Goal: Task Accomplishment & Management: Manage account settings

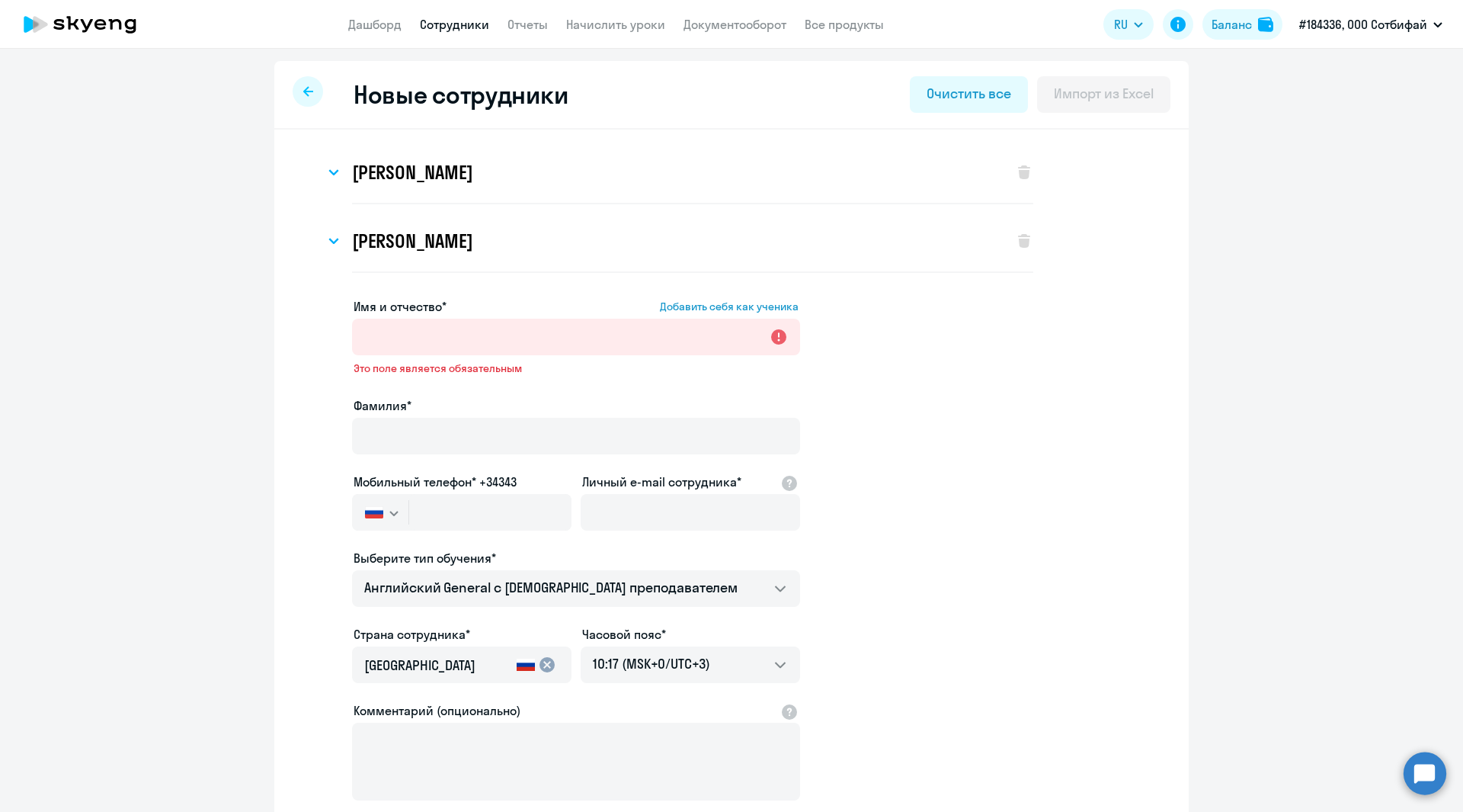
select select "english_adult_not_native_speaker"
select select "3"
select select "english_adult_not_native_speaker"
select select "3"
select select "english_adult_not_native_speaker"
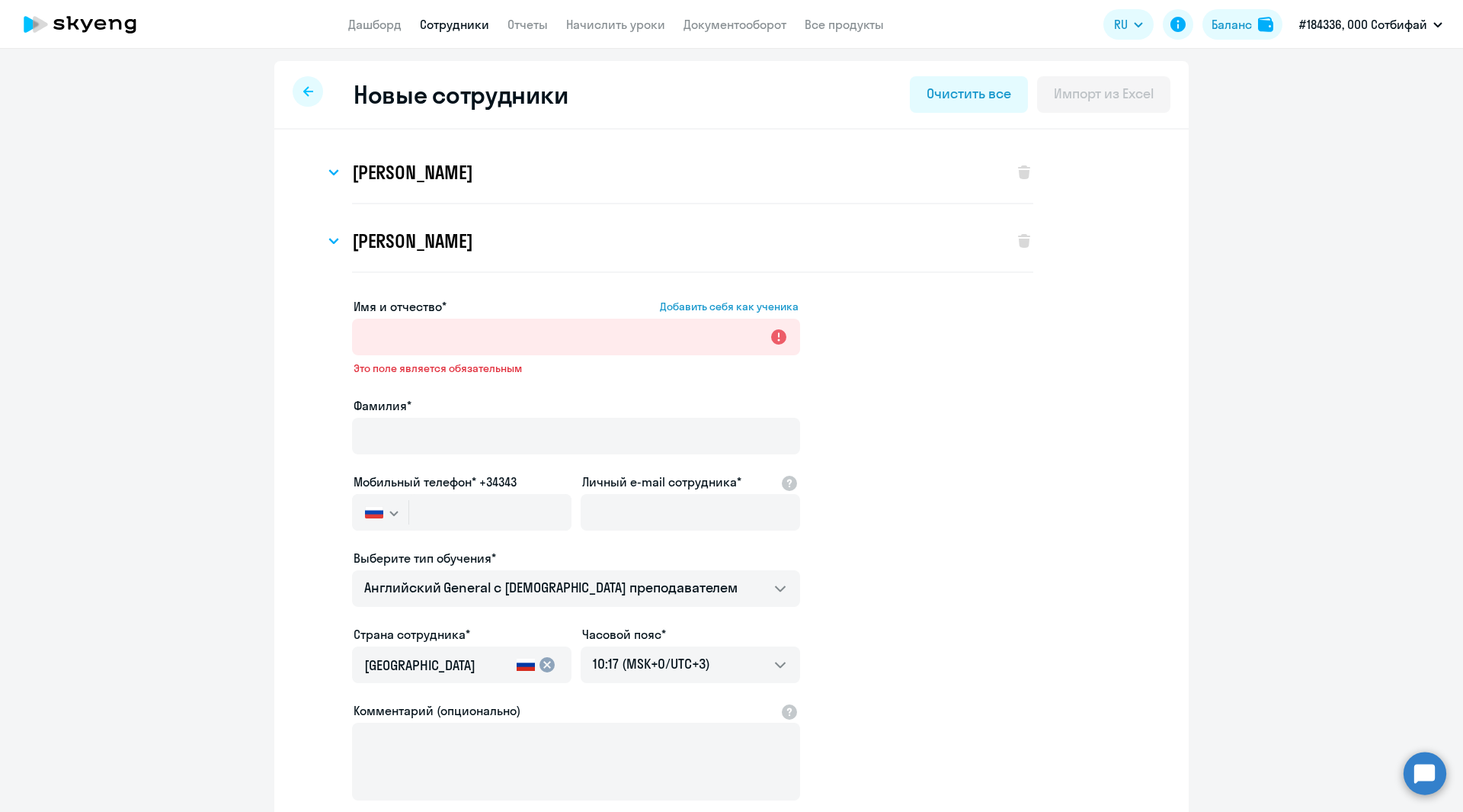
select select "3"
click at [310, 88] on div at bounding box center [307, 91] width 31 height 31
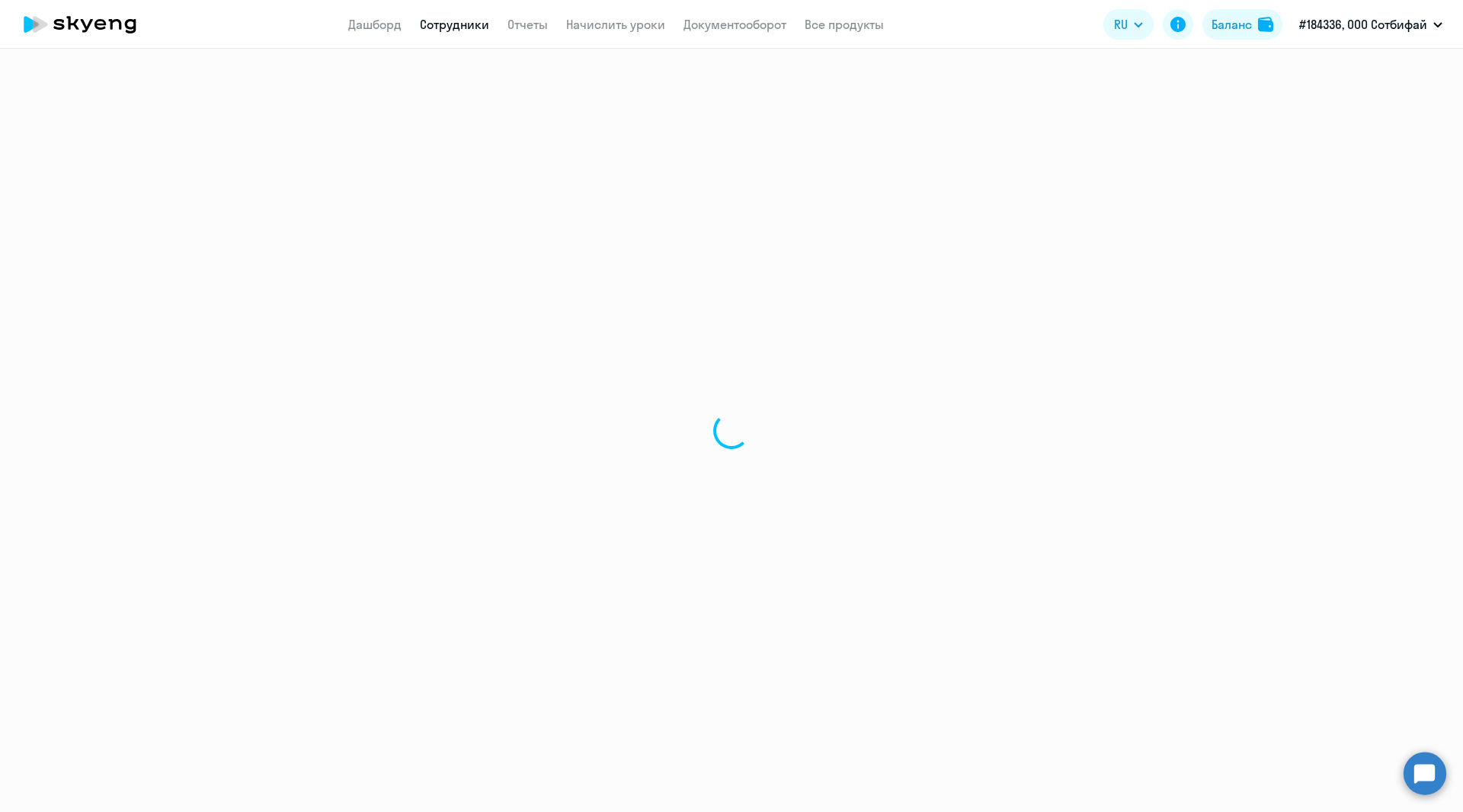
select select "30"
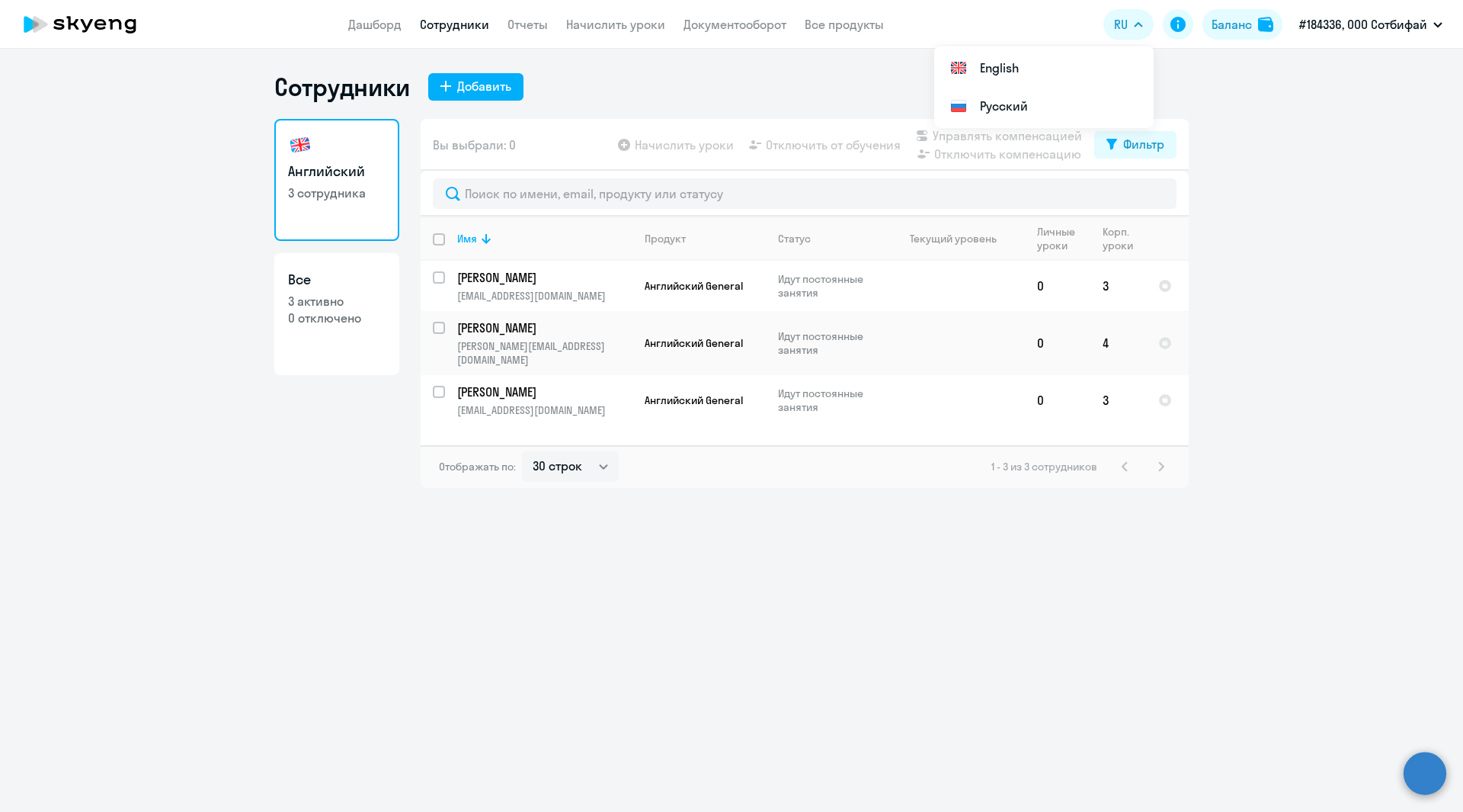
select select "30"
click at [1306, 218] on ng-component "Сотрудники Добавить Английский 3 сотрудника Все 3 активно 0 отключено Вы выбрал…" at bounding box center [731, 280] width 1463 height 416
click at [457, 79] on div "Добавить" at bounding box center [484, 86] width 54 height 19
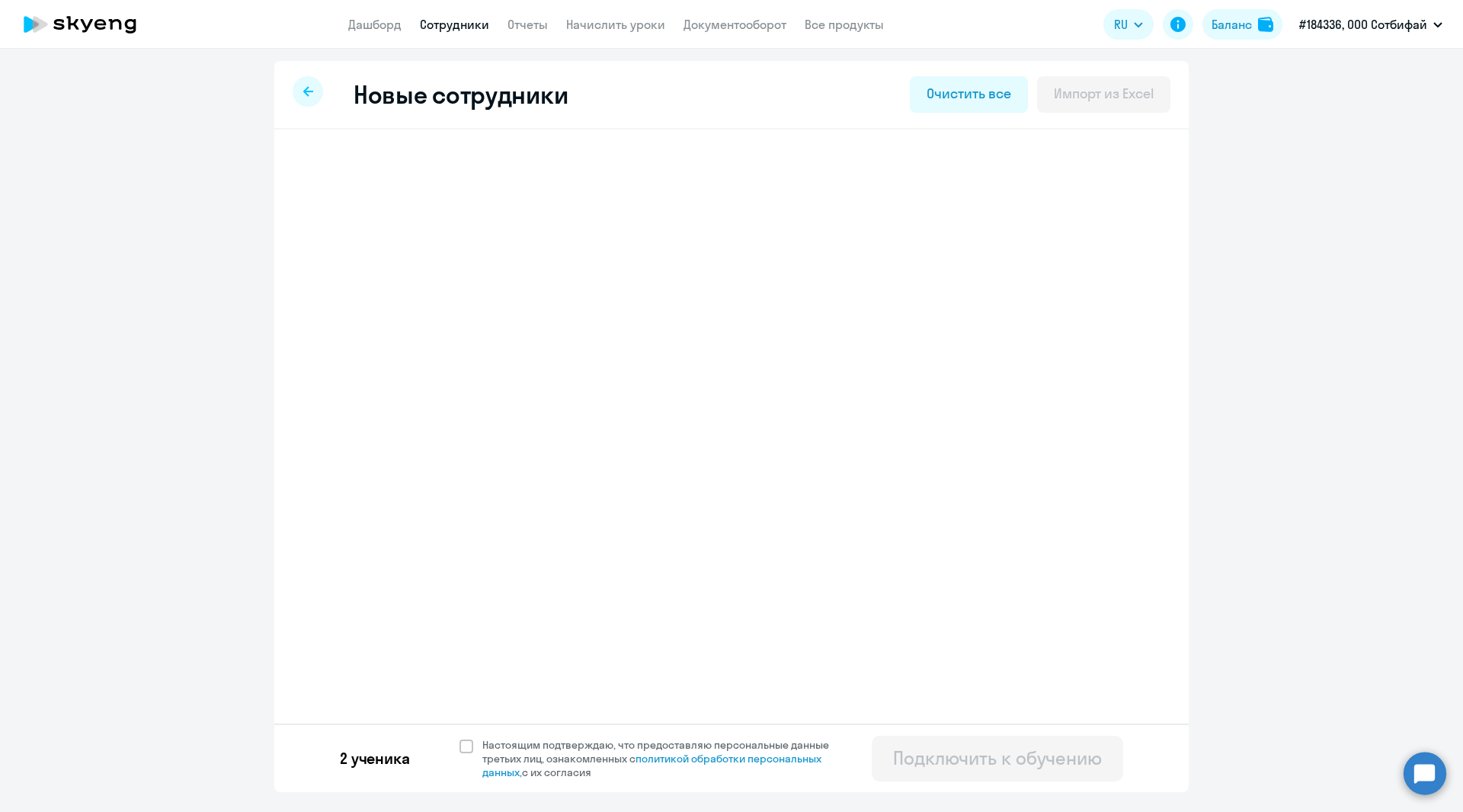
select select "english_adult_not_native_speaker"
select select "3"
select select "english_adult_not_native_speaker"
select select "3"
click at [462, 242] on h3 "Павел Ильич Глембоцкий" at bounding box center [412, 240] width 121 height 25
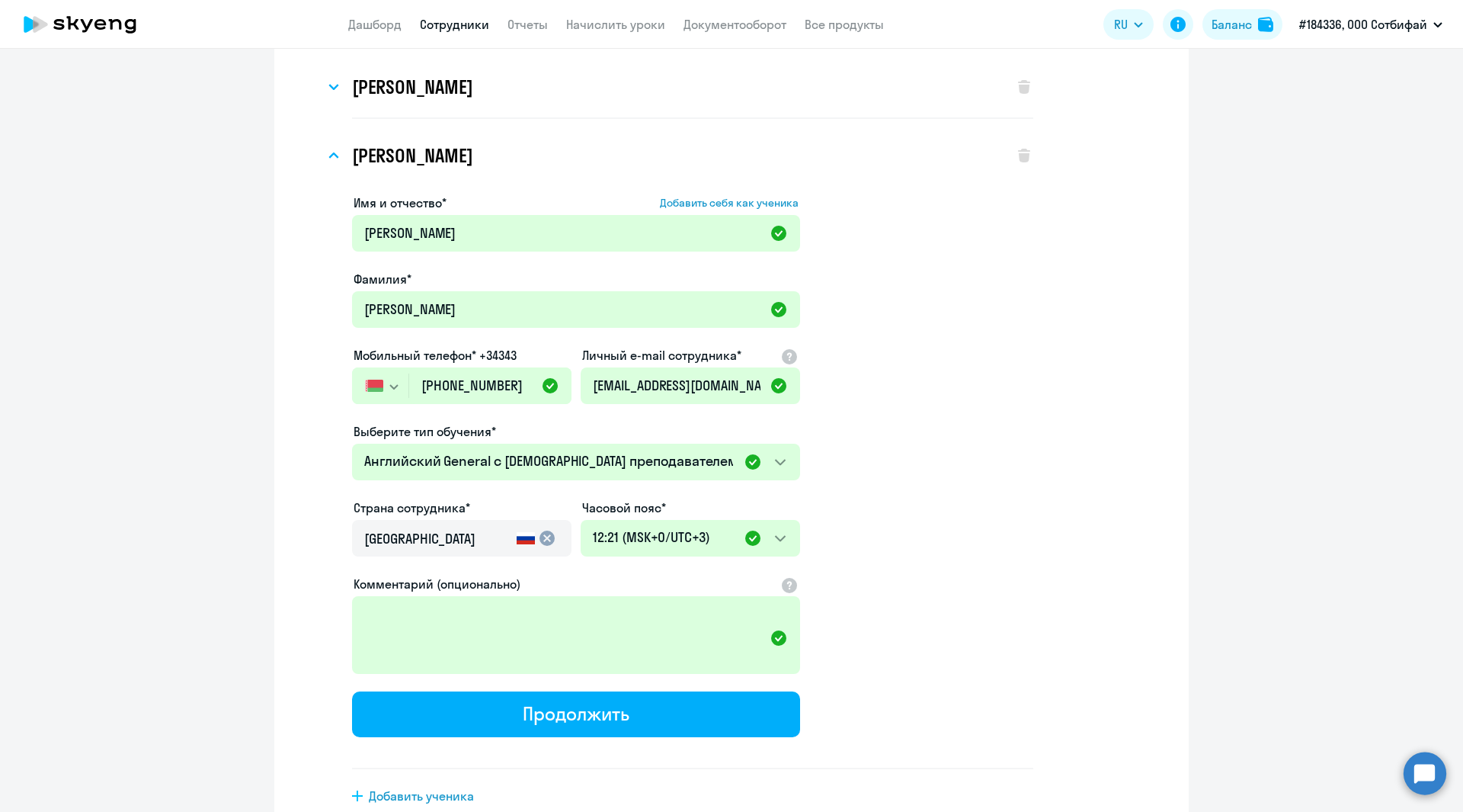
scroll to position [173, 0]
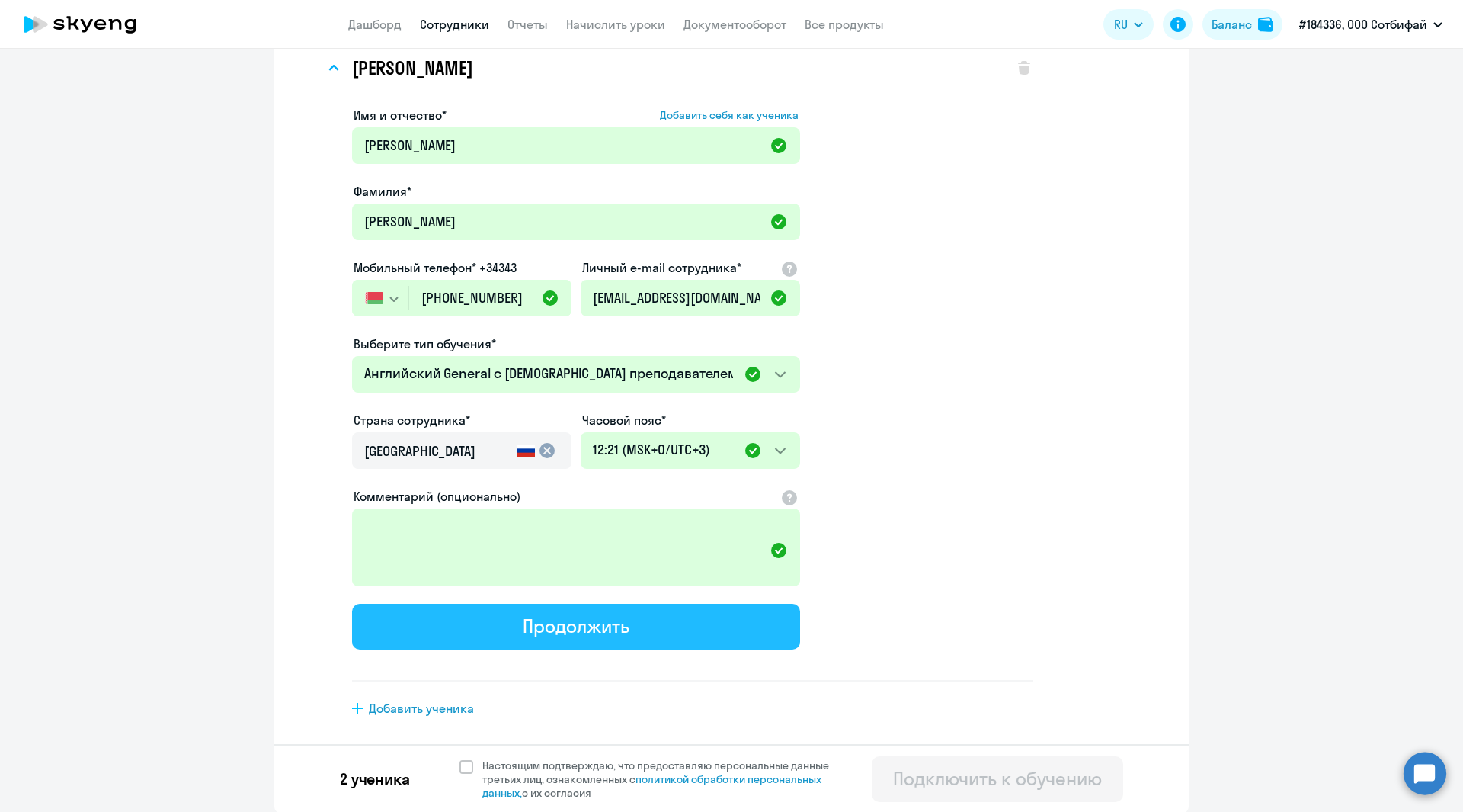
click at [523, 625] on div "Продолжить" at bounding box center [575, 625] width 106 height 25
select select "english_adult_not_native_speaker"
select select "3"
select select "english_adult_not_native_speaker"
select select "3"
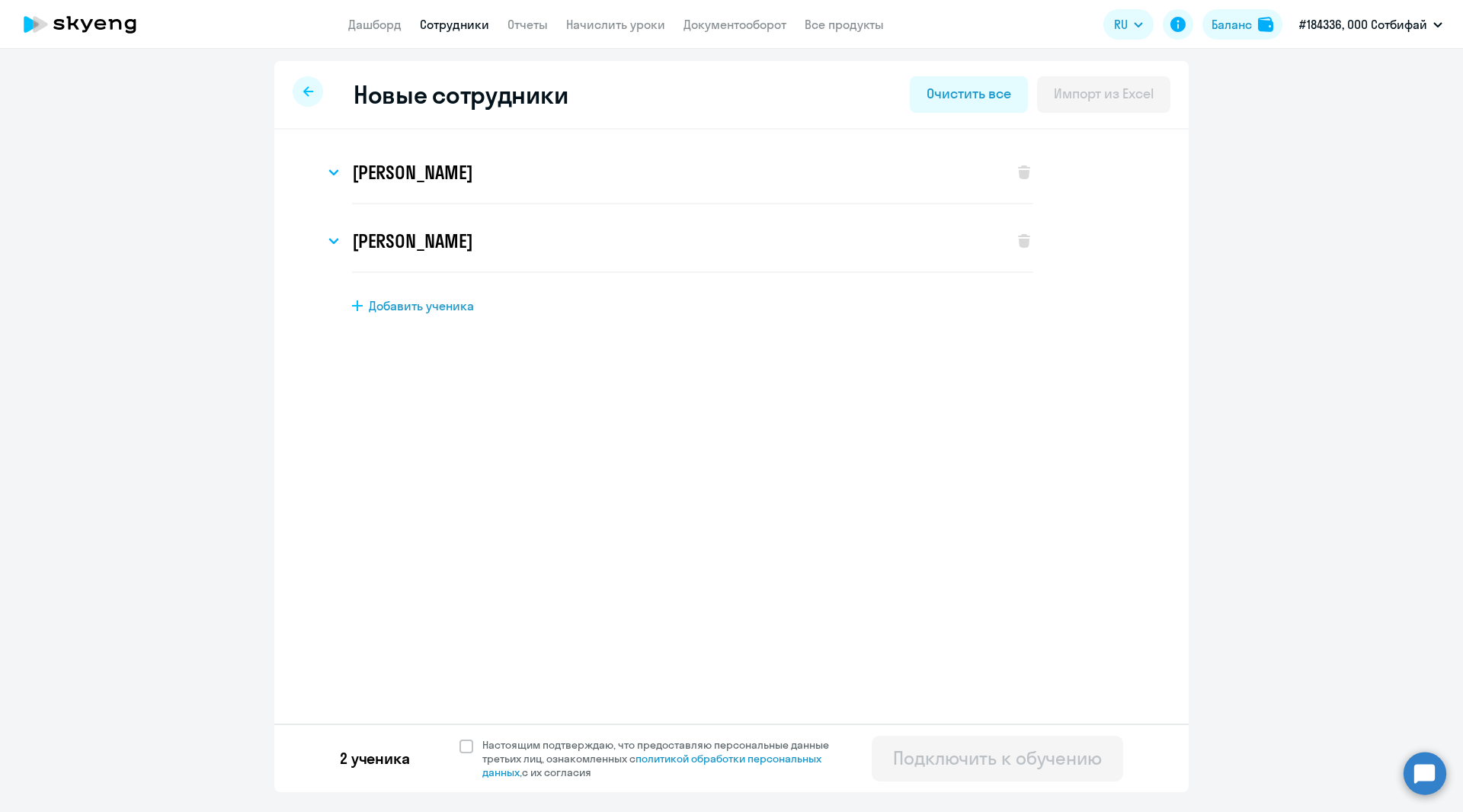
scroll to position [0, 0]
click at [459, 746] on span at bounding box center [466, 746] width 14 height 14
click at [459, 738] on input "Настоящим подтверждаю, что предоставляю персональные данные третьих лиц, ознако…" at bounding box center [458, 737] width 1 height 1
checkbox input "true"
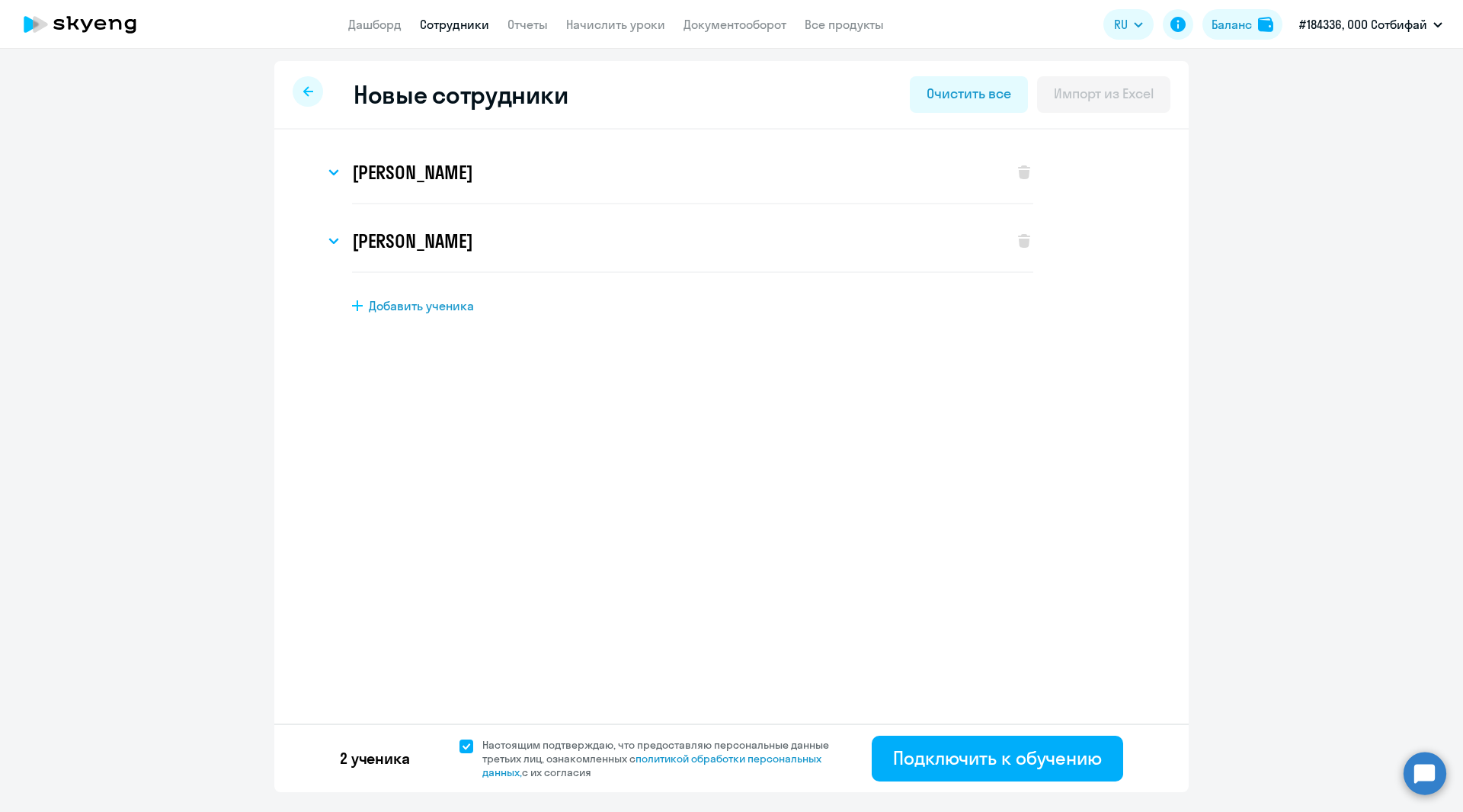
click at [1033, 169] on div "Александра Сергеевна Гирель Имя и отчество* Добавить себя как ученика Александр…" at bounding box center [731, 175] width 865 height 68
click at [1025, 169] on icon at bounding box center [1024, 172] width 12 height 14
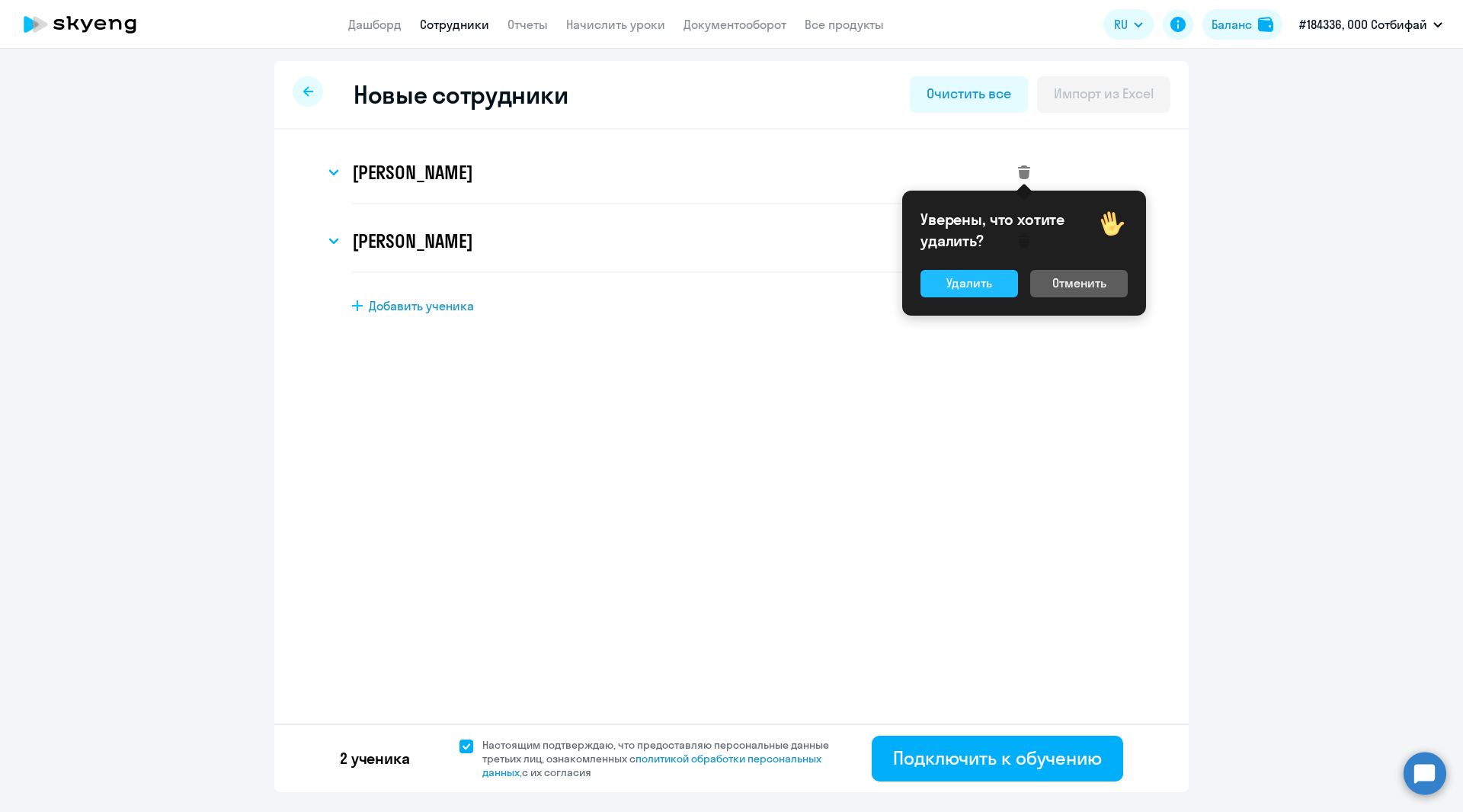
click at [958, 285] on div "Удалить" at bounding box center [969, 283] width 45 height 19
select select "english_adult_not_native_speaker"
select select "3"
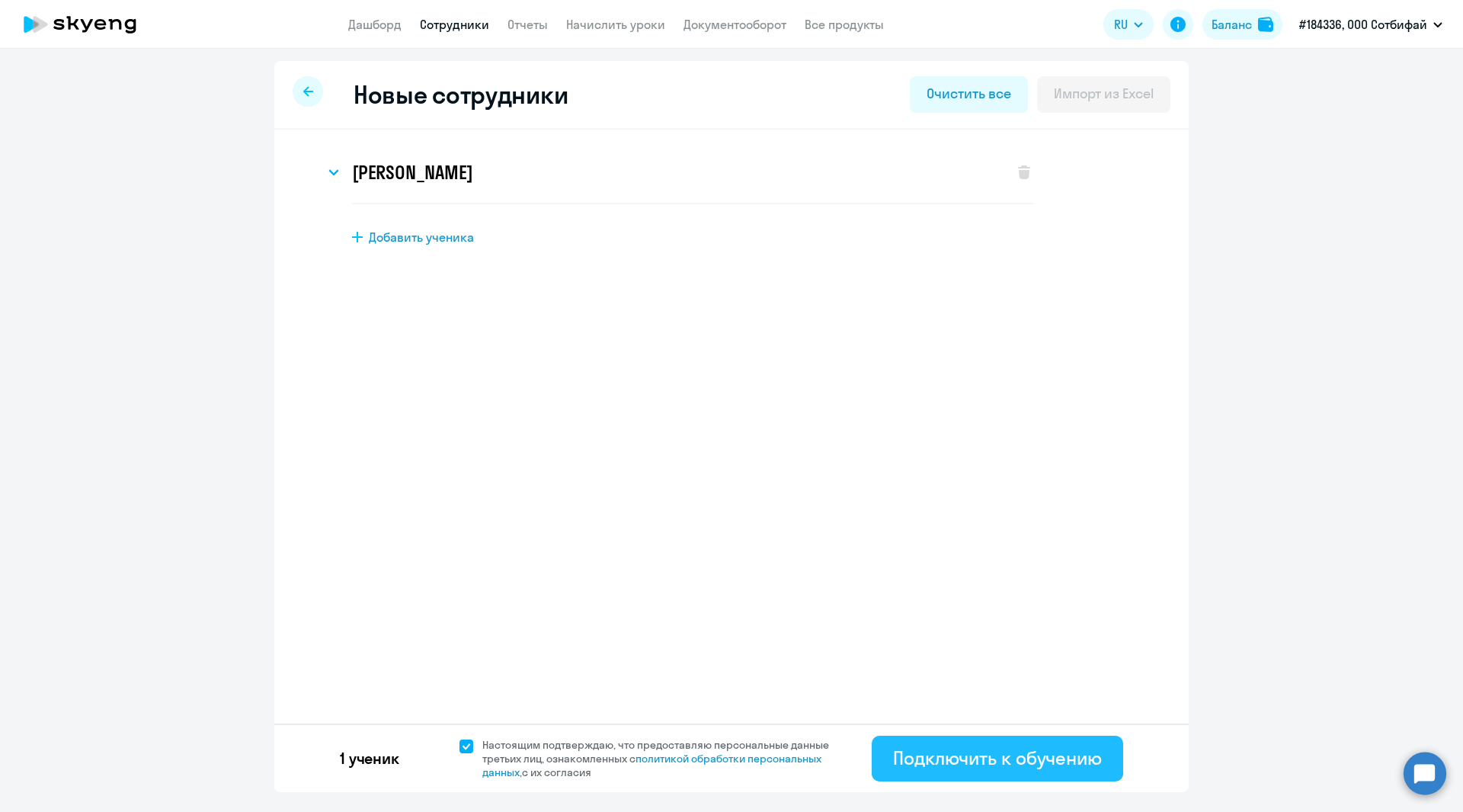
click at [996, 754] on div "Подключить к обучению" at bounding box center [997, 758] width 208 height 25
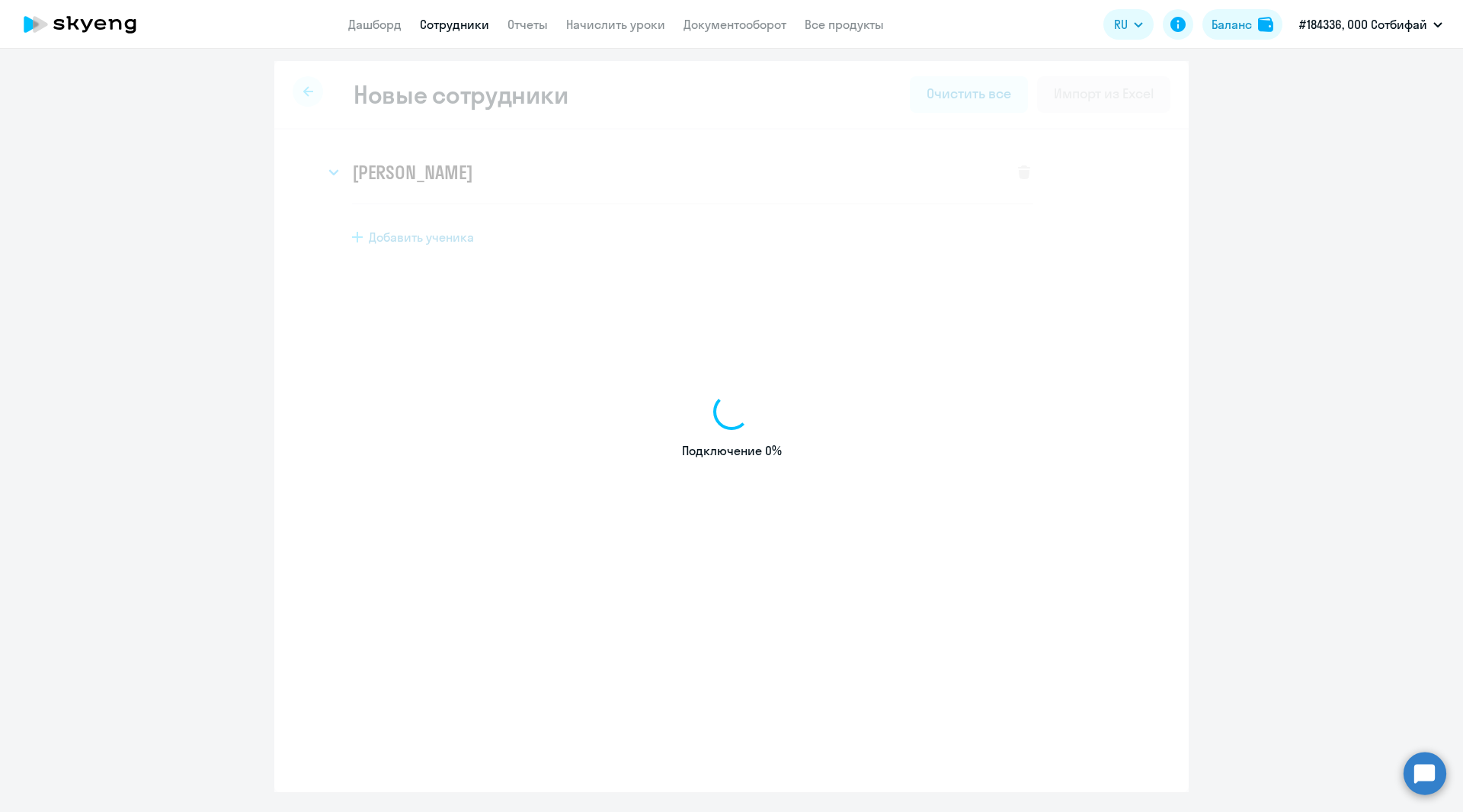
select select "english_adult_not_native_speaker"
select select "3"
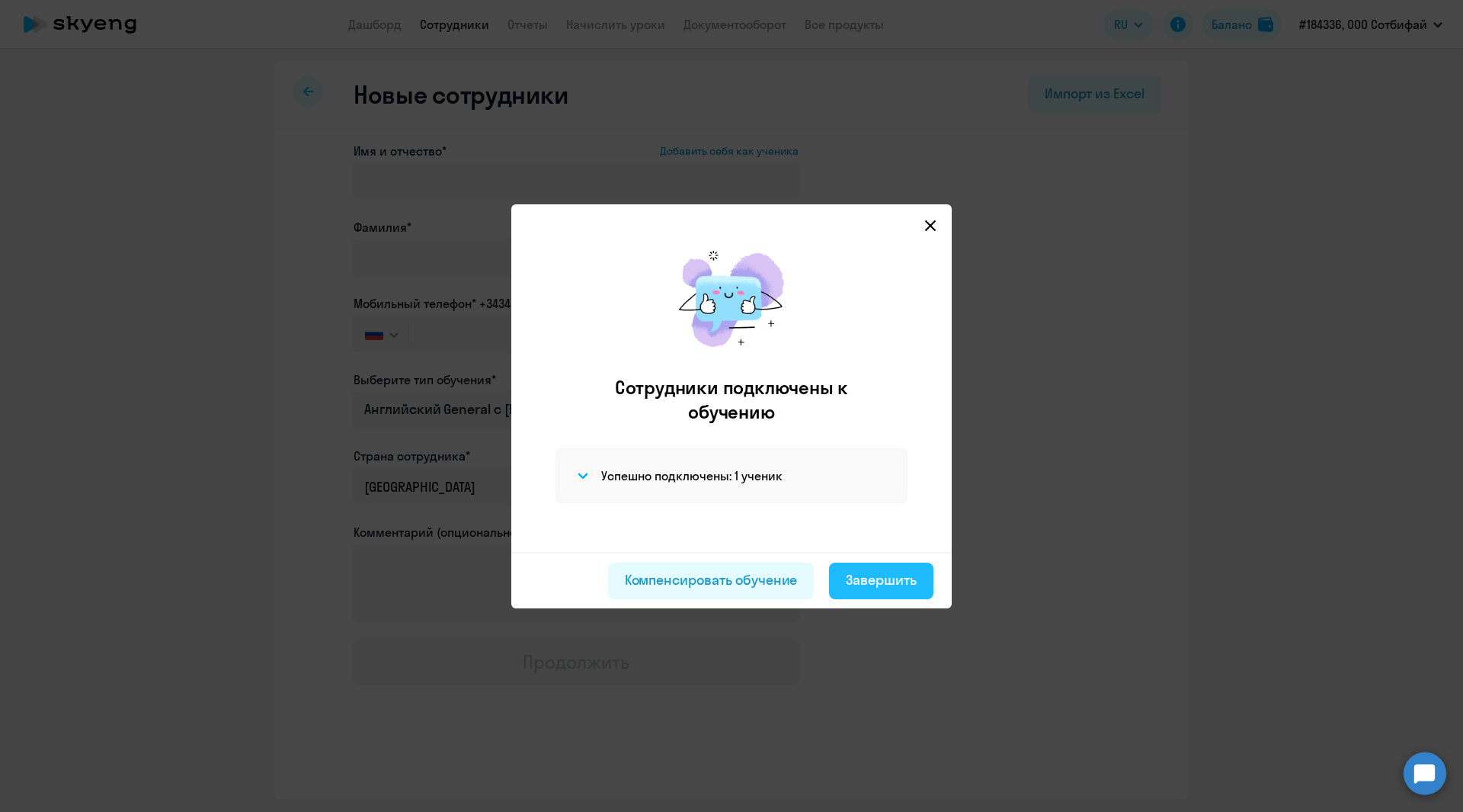
click at [876, 582] on div "Завершить" at bounding box center [881, 580] width 71 height 20
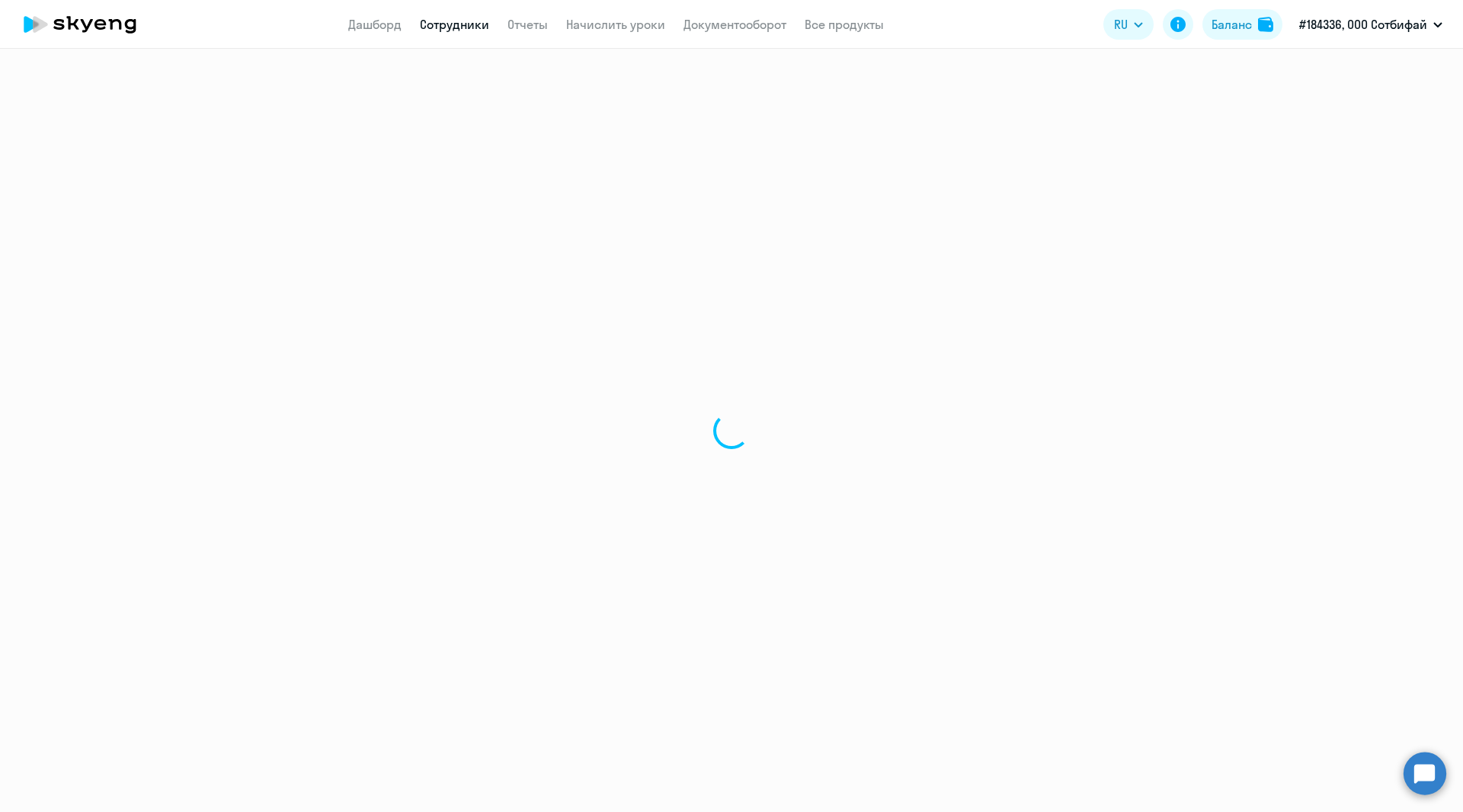
select select "30"
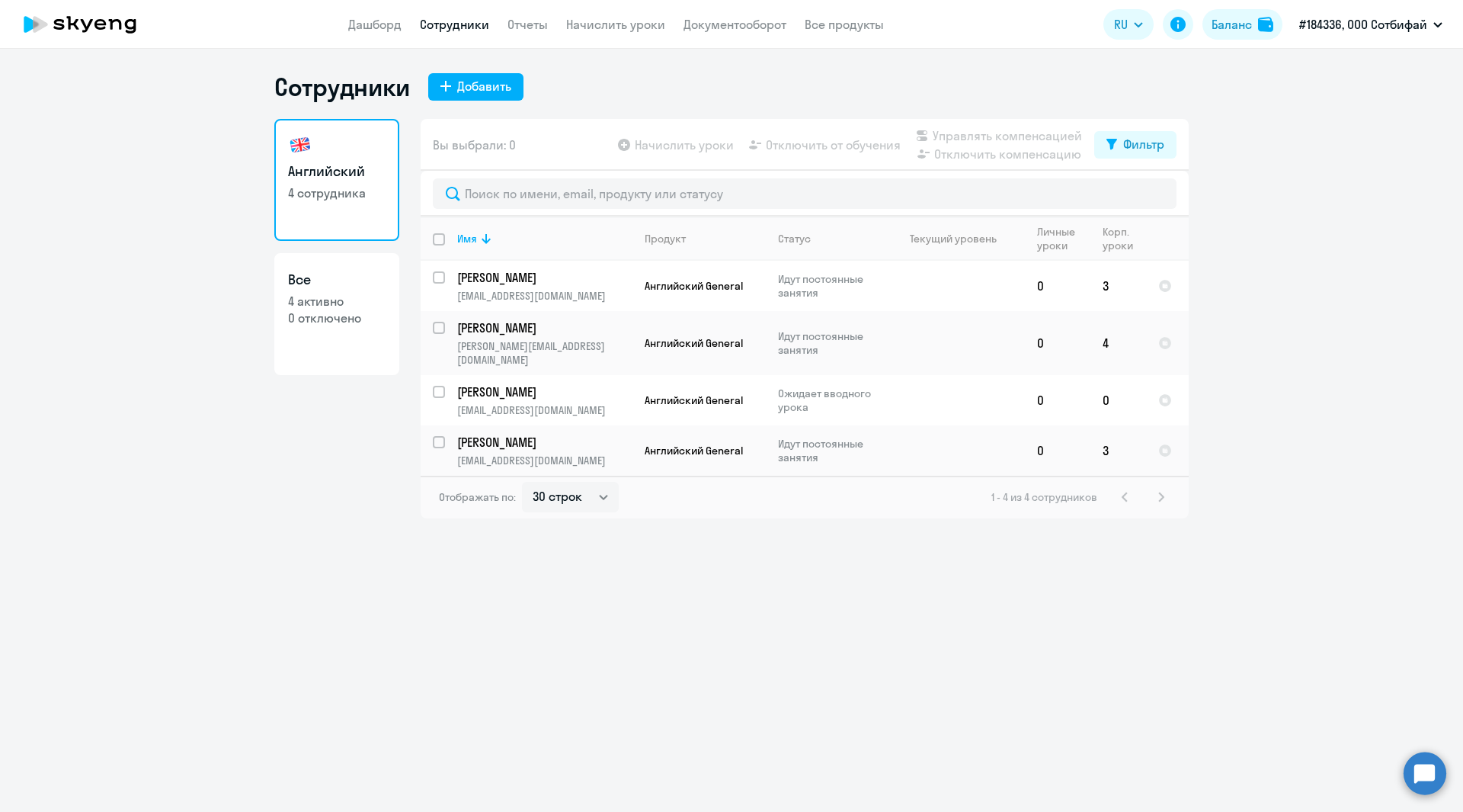
click at [437, 235] on input "deselect all" at bounding box center [447, 248] width 31 height 31
checkbox input "true"
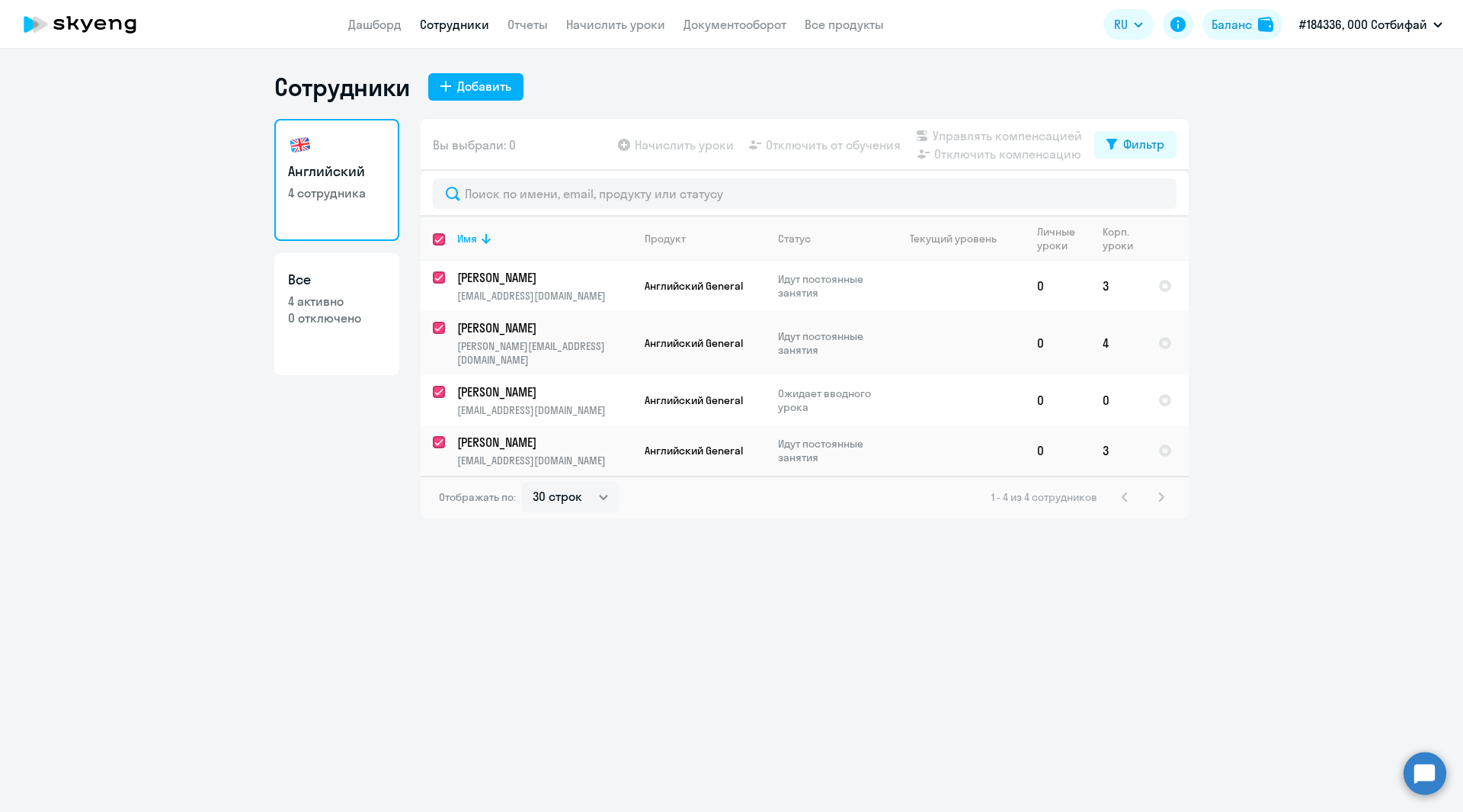
checkbox input "true"
click at [683, 141] on span "Начислить уроки" at bounding box center [685, 144] width 99 height 19
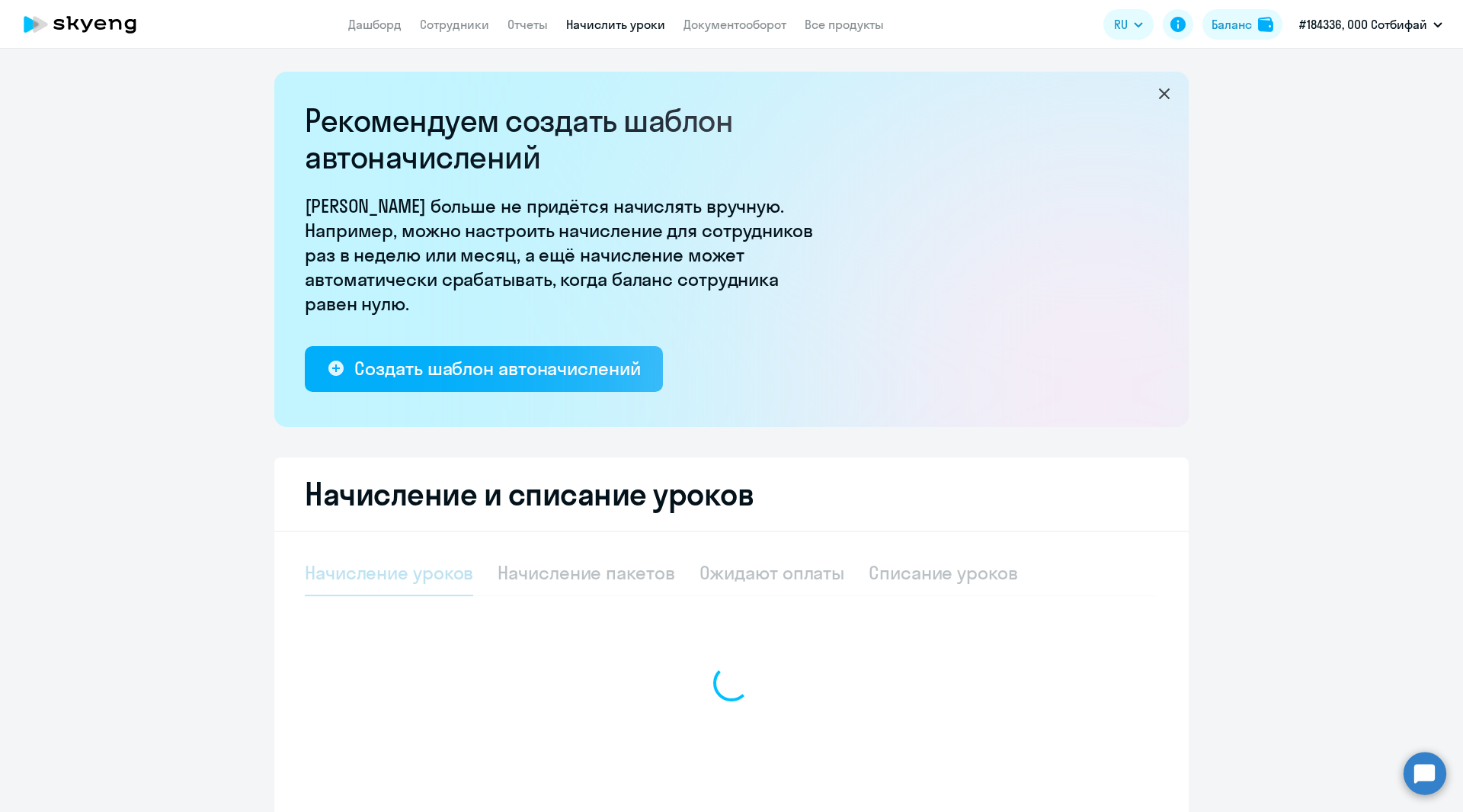
select select "10"
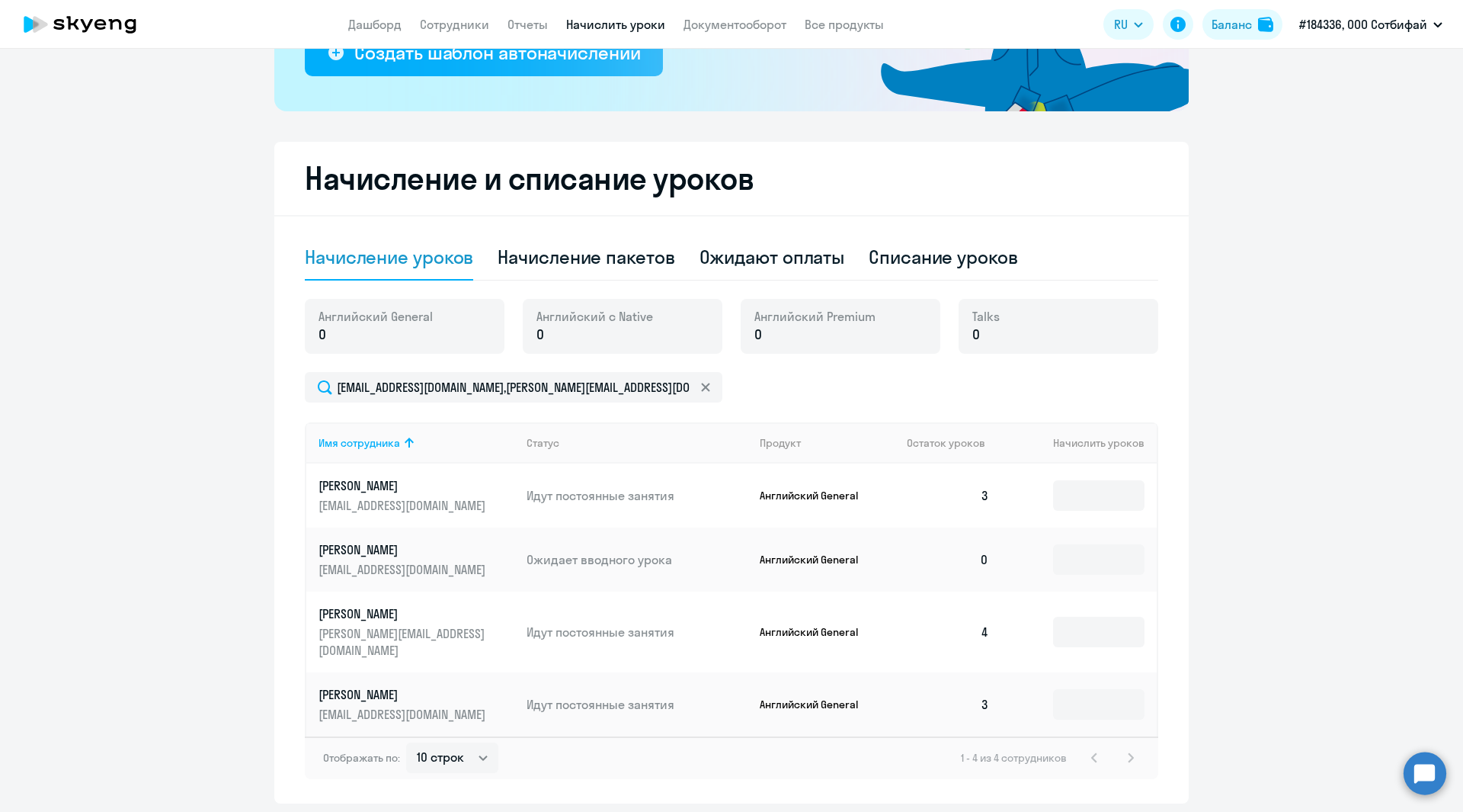
scroll to position [352, 0]
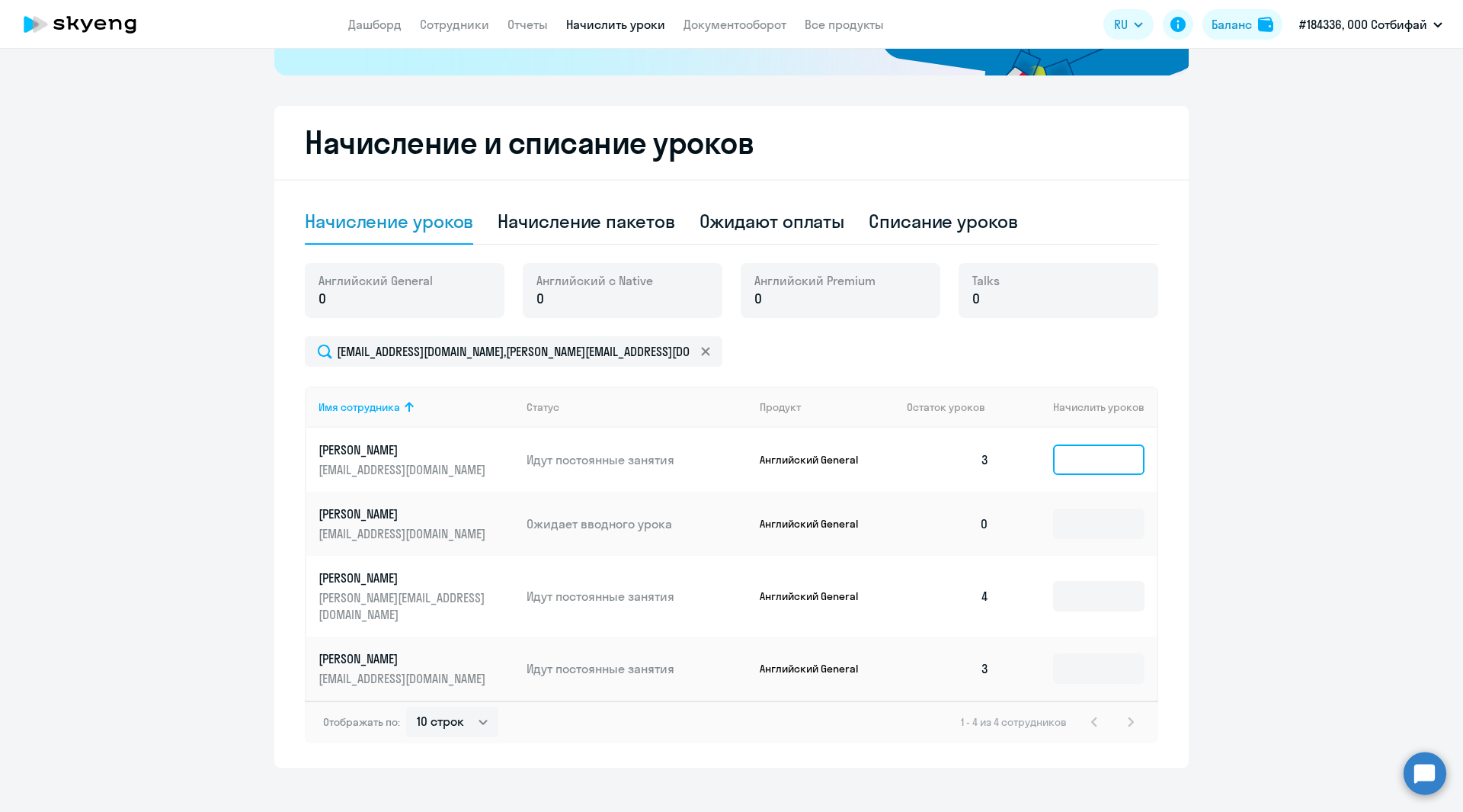
click at [1084, 458] on input at bounding box center [1098, 459] width 92 height 31
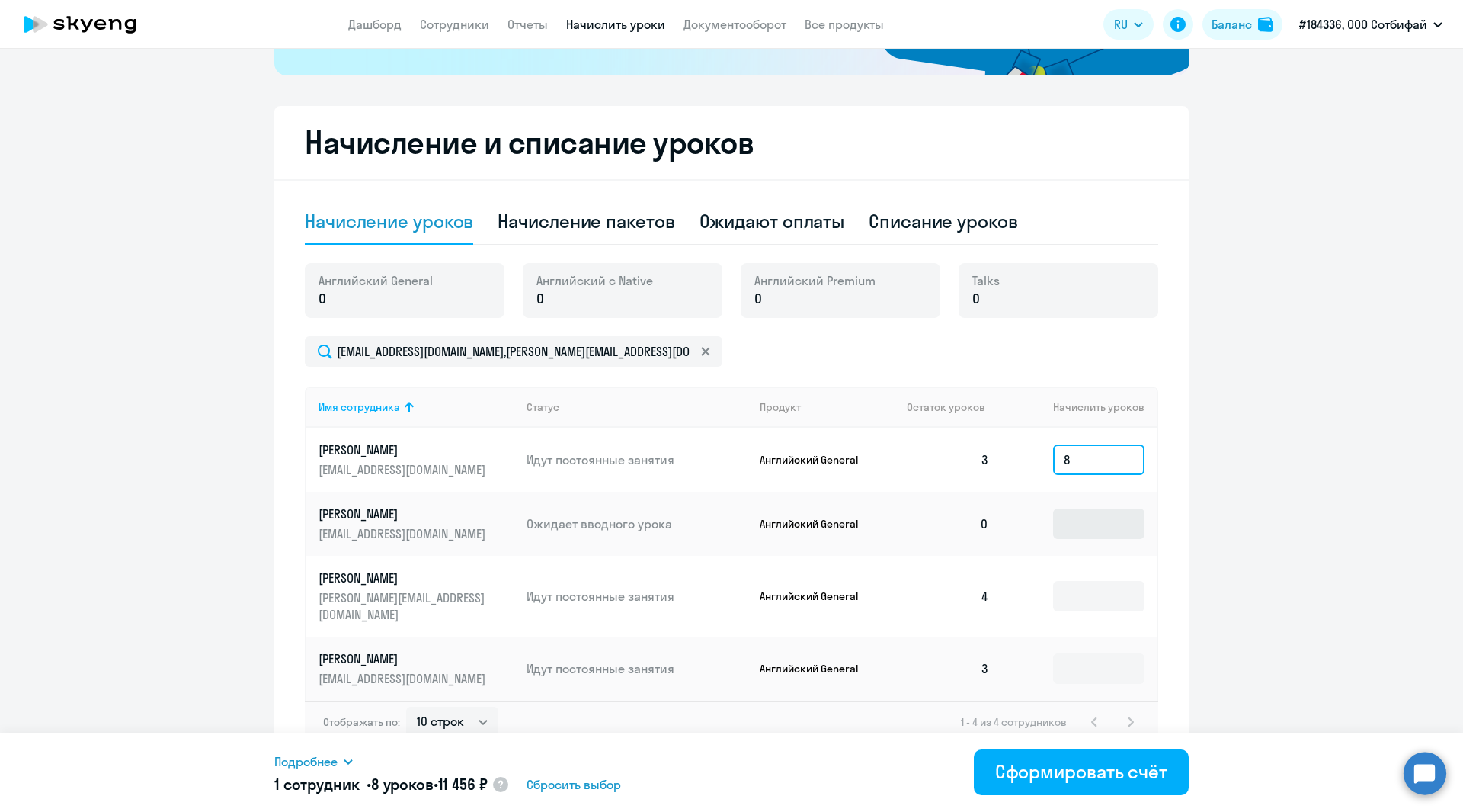
type input "8"
click at [1076, 520] on input at bounding box center [1098, 524] width 92 height 31
type input "8"
click at [1074, 591] on input at bounding box center [1098, 596] width 92 height 31
type input "8"
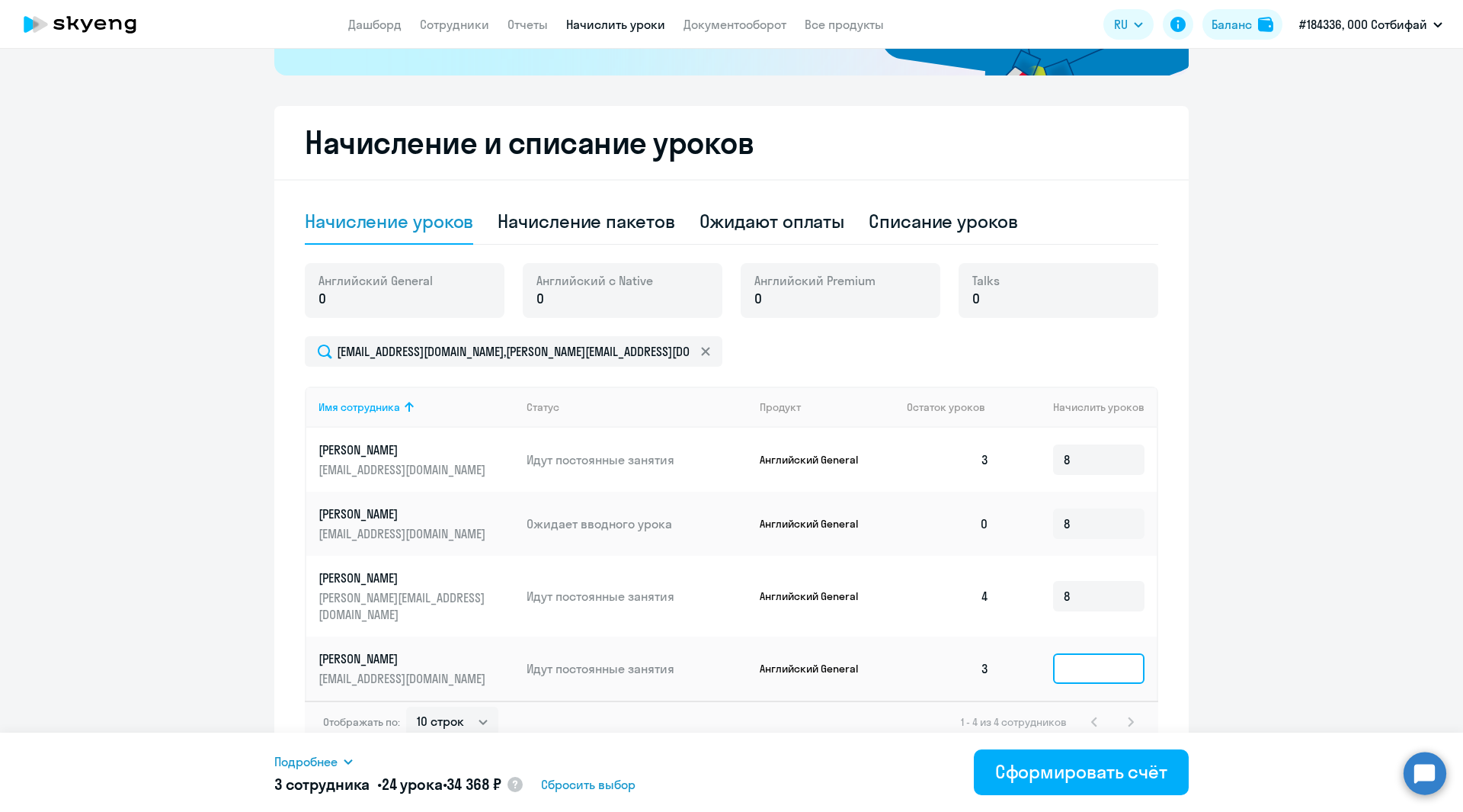
click at [1060, 655] on input at bounding box center [1098, 668] width 92 height 31
type input "8"
click at [1222, 592] on ng-component "Рекомендуем создать шаблон автоначислений Уроки больше не придётся начислять вр…" at bounding box center [731, 244] width 1463 height 1047
click at [1108, 765] on div "Сформировать счёт" at bounding box center [1082, 771] width 172 height 25
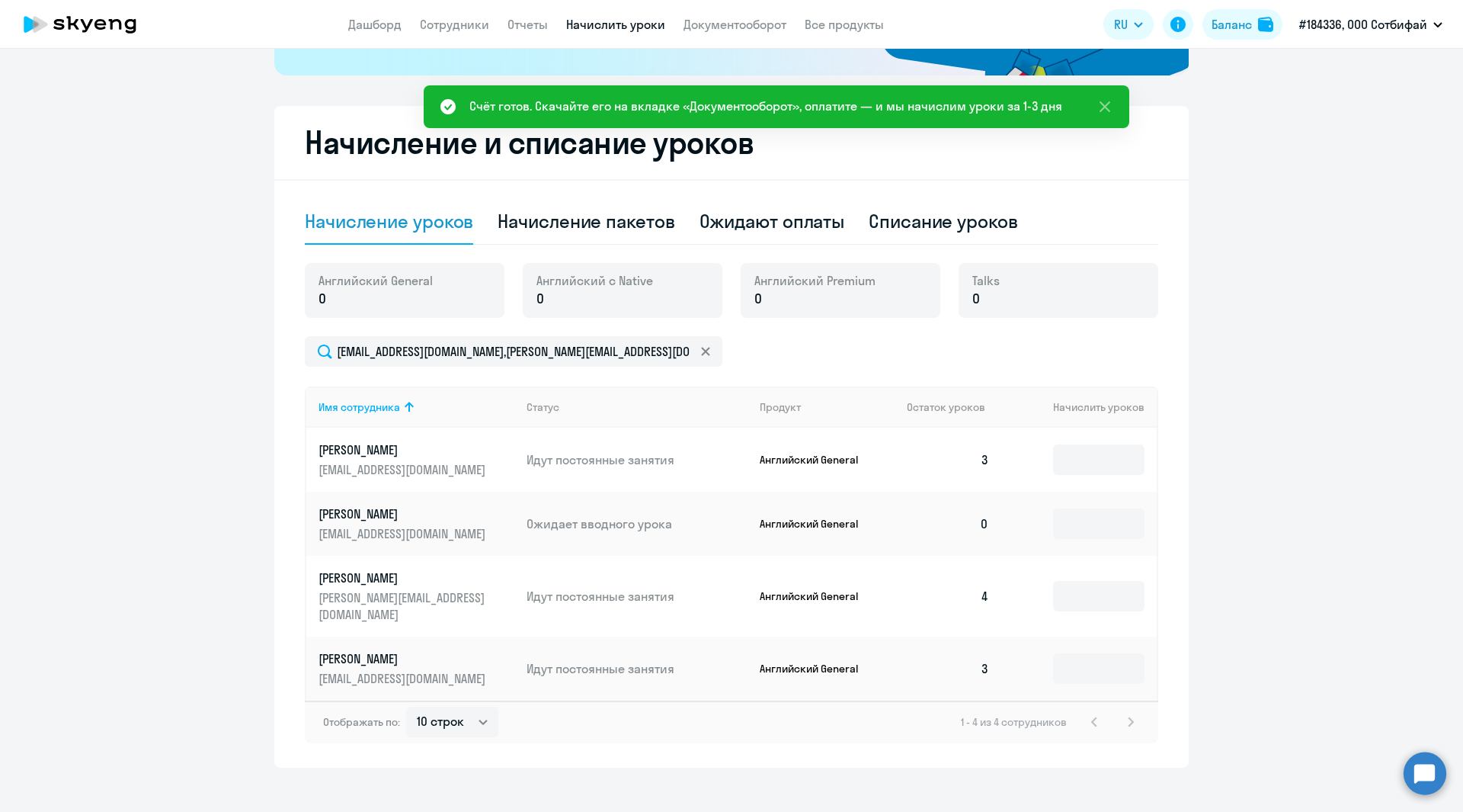
click at [692, 107] on div "Счёт готов. Скачайте его на вкладке «Документооборот», оплатите — и мы начислим…" at bounding box center [766, 106] width 593 height 19
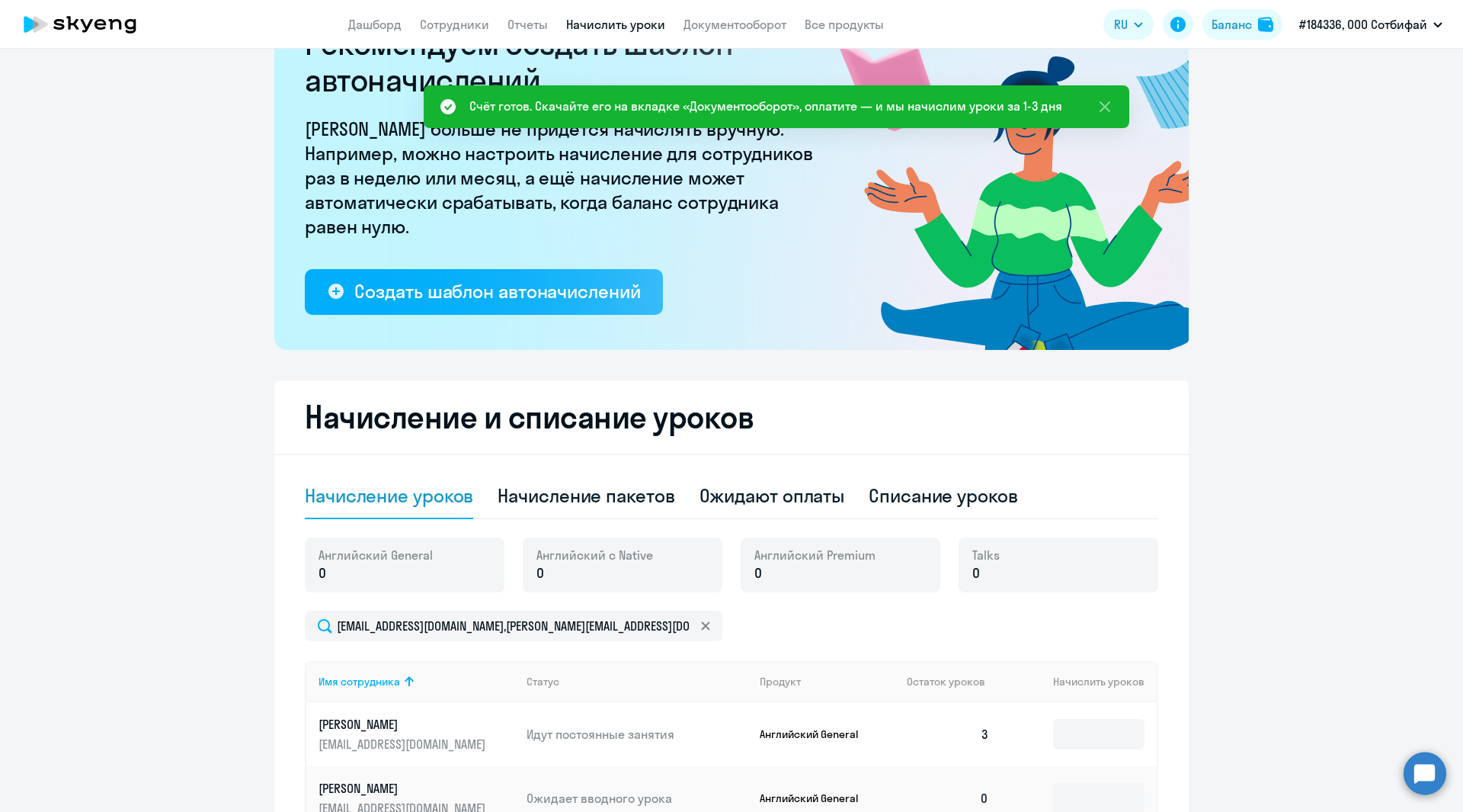
scroll to position [0, 0]
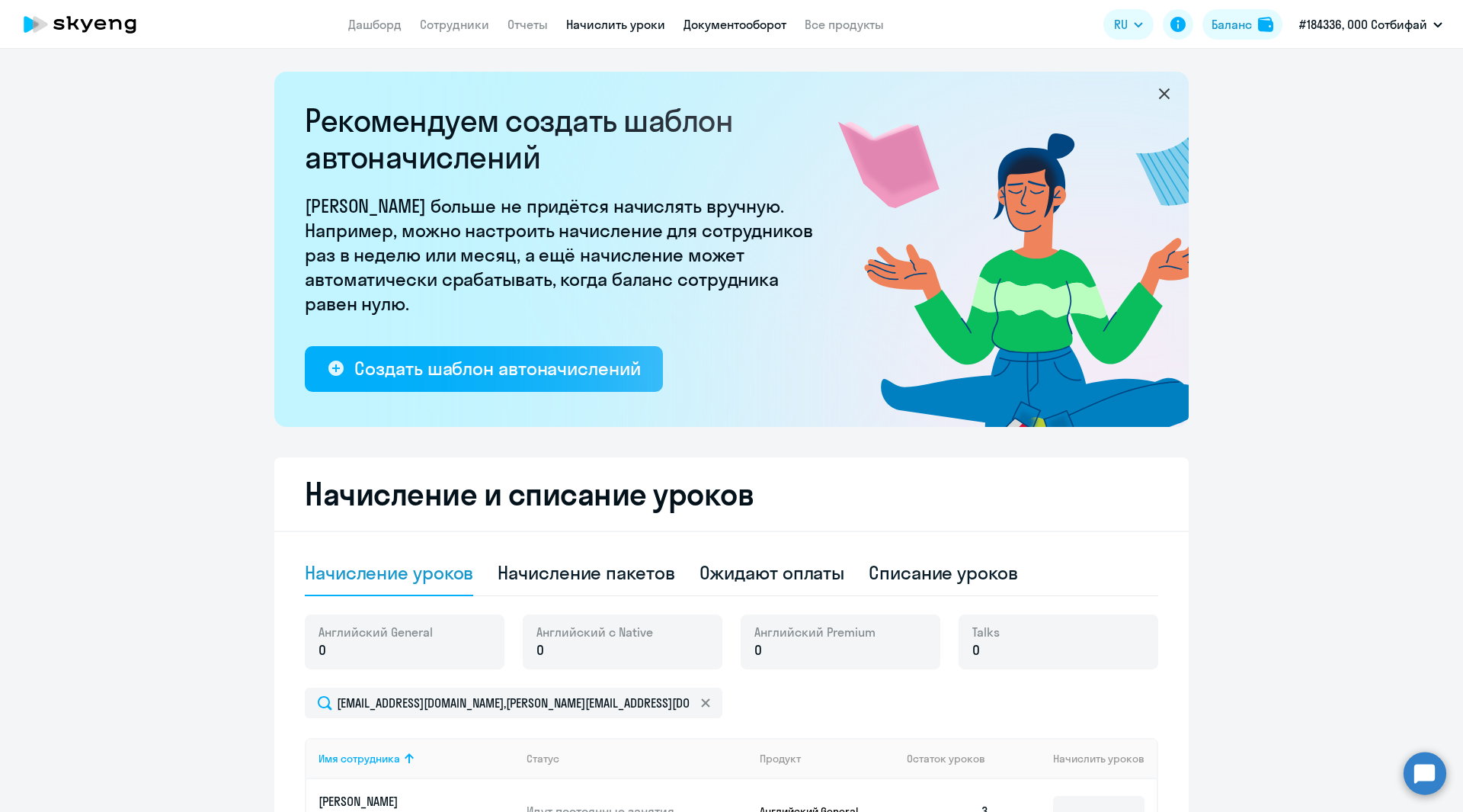
click at [722, 21] on link "Документооборот" at bounding box center [735, 24] width 103 height 15
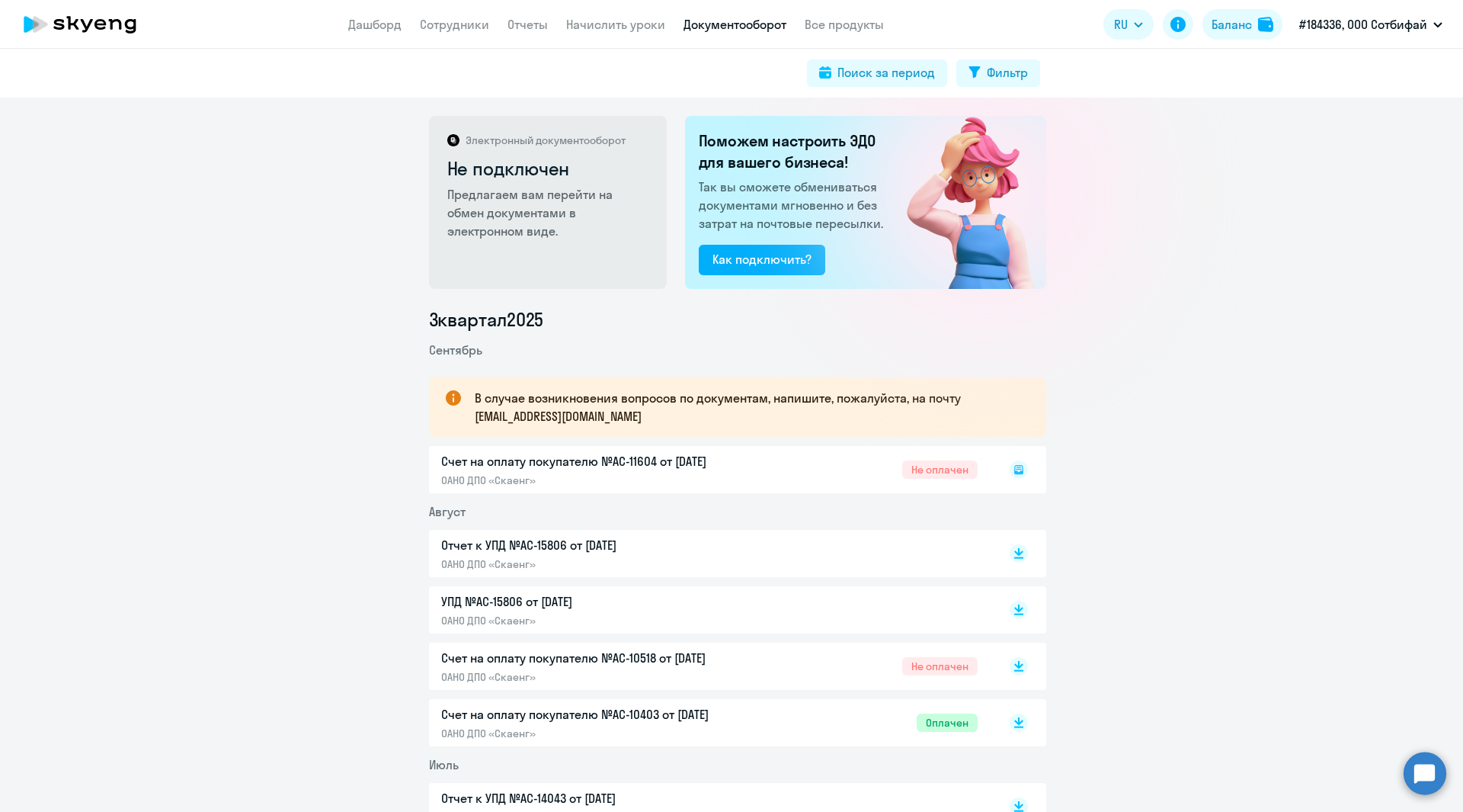
click at [513, 461] on div "Счет на оплату покупателю №AC-11604 от 17.09.2025 ОАНО ДПО «Скаенг» Не оплачен" at bounding box center [737, 469] width 617 height 47
click at [916, 473] on div "Счет на оплату покупателю №AC-11604 от 17.09.2025 ОАНО ДПО «Скаенг» Не оплачен" at bounding box center [737, 469] width 617 height 47
click at [1016, 468] on icon at bounding box center [1017, 468] width 5 height 1
click at [1015, 468] on icon at bounding box center [1018, 466] width 9 height 8
